Goal: Task Accomplishment & Management: Use online tool/utility

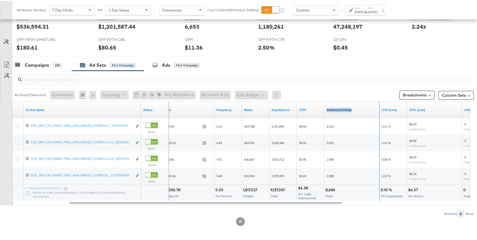
drag, startPoint x: 379, startPoint y: 104, endPoint x: 365, endPoint y: 107, distance: 14.1
click at [365, 107] on div "Outbound Clicks" at bounding box center [352, 109] width 55 height 17
click at [375, 63] on div "Campaigns 180 Ad Sets for 1 Campaign Ads for 1 Campaign" at bounding box center [246, 64] width 468 height 12
drag, startPoint x: 378, startPoint y: 112, endPoint x: 365, endPoint y: 113, distance: 12.4
click at [365, 113] on div "Outbound Clicks" at bounding box center [352, 109] width 55 height 17
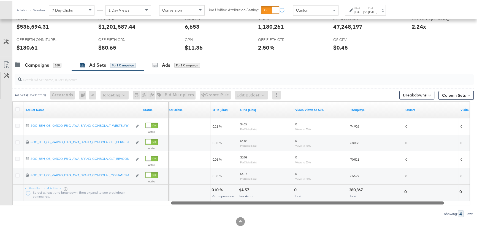
drag, startPoint x: 238, startPoint y: 202, endPoint x: 340, endPoint y: 207, distance: 101.5
click at [340, 207] on div "Ad Sets ( 0 Selected) Create Ads At least one ad set must be selected 0 Rename …" at bounding box center [237, 143] width 474 height 146
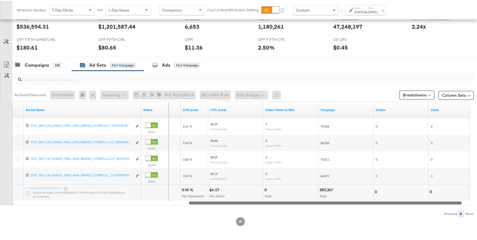
drag, startPoint x: 409, startPoint y: 200, endPoint x: 427, endPoint y: 198, distance: 18.1
click at [427, 198] on div "Ad Set Name Status Outbound Clicks CTR (Link) CPC (Link) Video Views to 50% Thr…" at bounding box center [241, 153] width 458 height 104
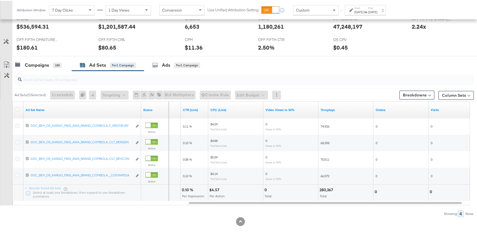
drag, startPoint x: 422, startPoint y: 204, endPoint x: 434, endPoint y: 199, distance: 13.7
click at [435, 199] on div "Ad Sets ( 0 Selected) Create Ads At least one ad set must be selected 0 Rename …" at bounding box center [237, 143] width 474 height 146
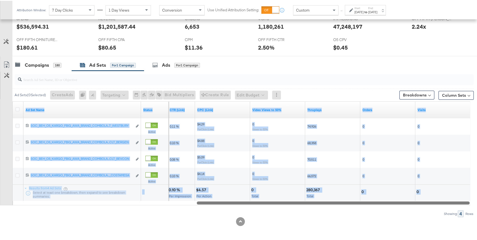
drag, startPoint x: 435, startPoint y: 201, endPoint x: 446, endPoint y: 198, distance: 10.5
click at [446, 198] on div "Ad Set Name Status CTR (Link) CPC (Link) Video Views to 50% Thruplays Orders Vi…" at bounding box center [241, 153] width 458 height 104
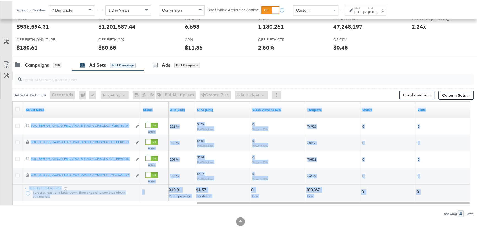
click at [7, 77] on button "Customize KPIs" at bounding box center [7, 75] width 12 height 8
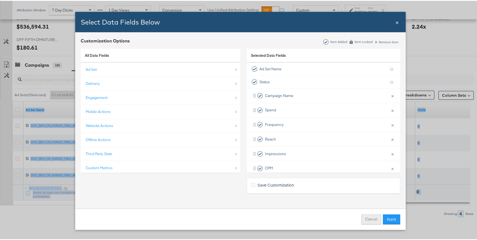
click at [374, 221] on button "Cancel" at bounding box center [372, 219] width 20 height 10
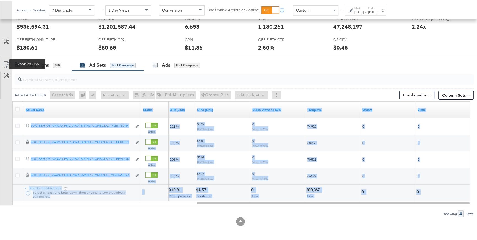
click at [9, 62] on icon at bounding box center [6, 64] width 7 height 7
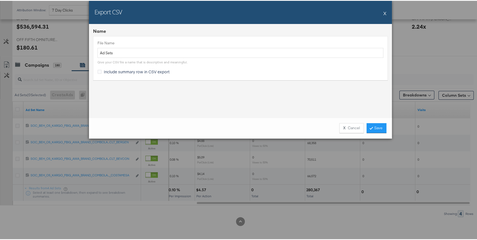
click at [236, 64] on div at bounding box center [241, 64] width 286 height 0
click at [377, 130] on link "Save" at bounding box center [377, 127] width 20 height 10
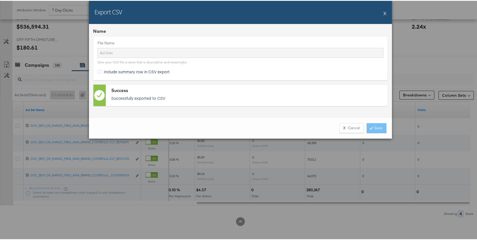
click at [384, 13] on button "X" at bounding box center [385, 12] width 3 height 11
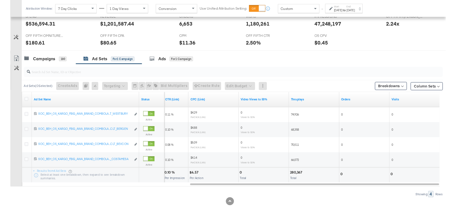
scroll to position [226, 0]
